Goal: Transaction & Acquisition: Purchase product/service

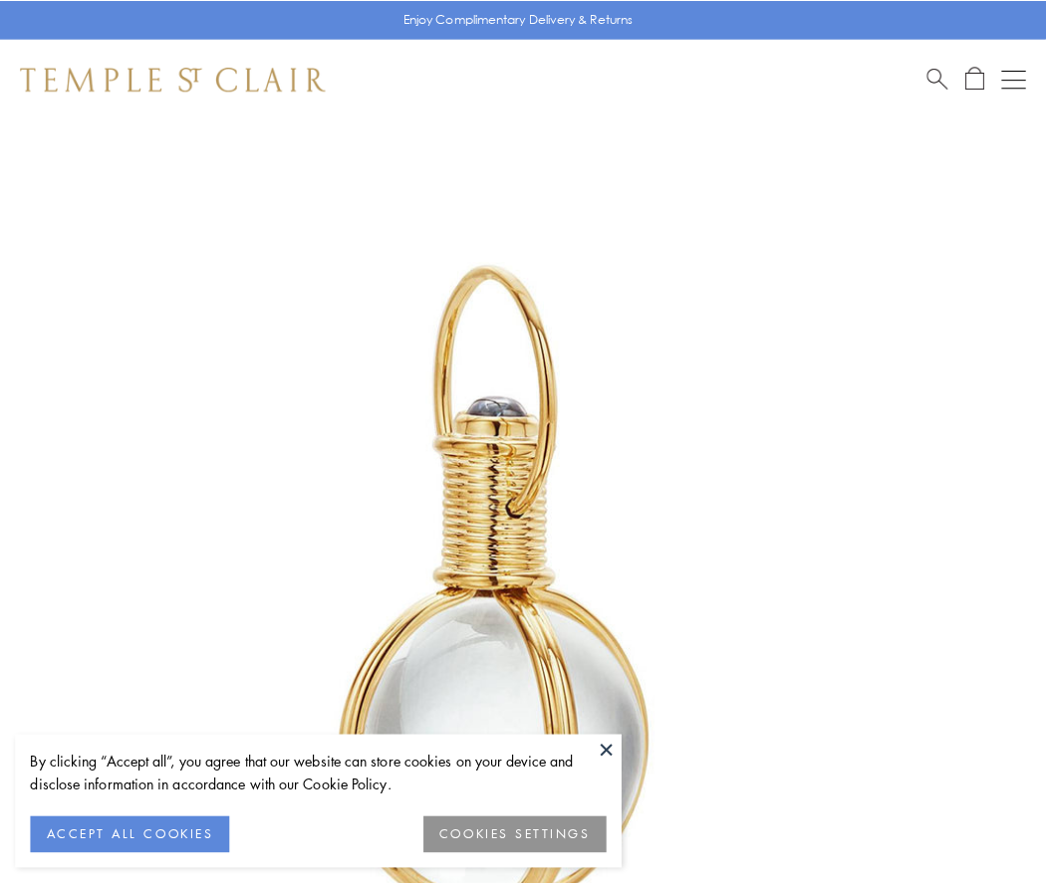
scroll to position [520, 0]
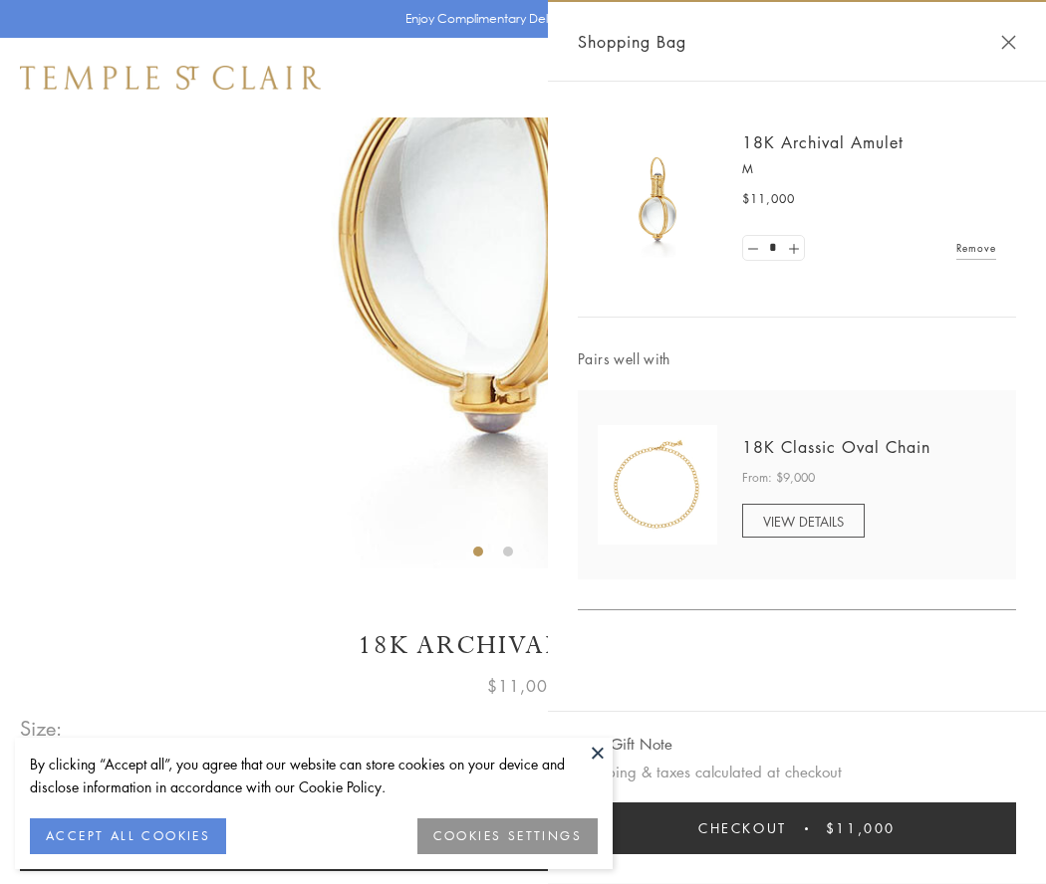
click at [797, 829] on button "Checkout $11,000" at bounding box center [797, 829] width 438 height 52
